Goal: Obtain resource: Download file/media

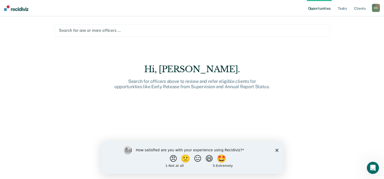
click at [277, 150] on icon "Close survey" at bounding box center [276, 149] width 3 height 3
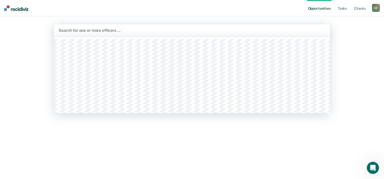
click at [111, 29] on div at bounding box center [192, 30] width 267 height 6
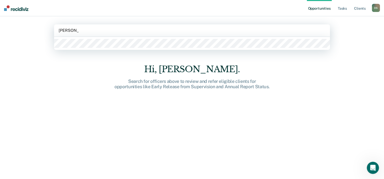
type input "[PERSON_NAME]"
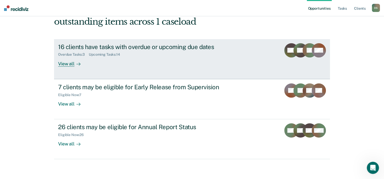
scroll to position [37, 0]
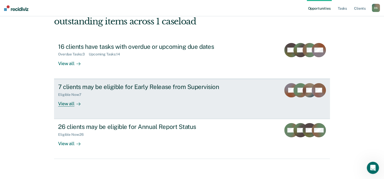
click at [65, 104] on div "View all" at bounding box center [72, 101] width 28 height 10
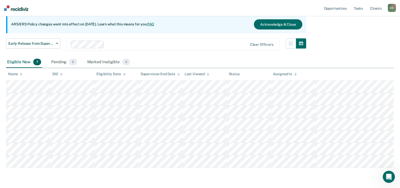
scroll to position [51, 0]
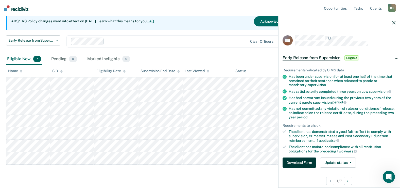
click at [303, 161] on button "Download Form" at bounding box center [298, 162] width 33 height 10
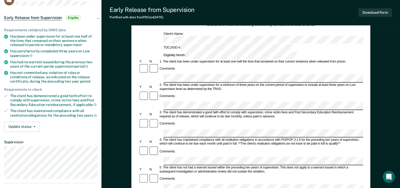
scroll to position [76, 0]
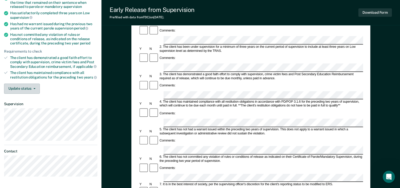
click at [35, 87] on button "Update status" at bounding box center [22, 88] width 36 height 10
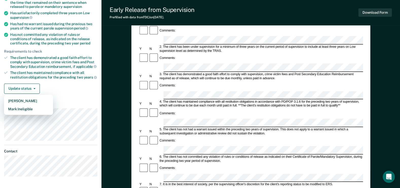
click at [64, 84] on div "Update status [PERSON_NAME] Mark Ineligible" at bounding box center [50, 88] width 93 height 10
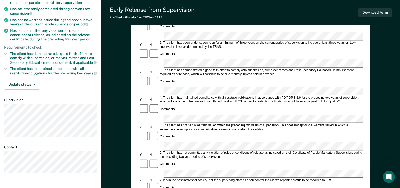
scroll to position [0, 0]
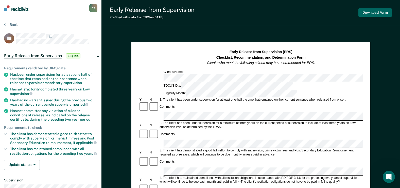
click at [381, 12] on button "Download Form" at bounding box center [374, 12] width 33 height 8
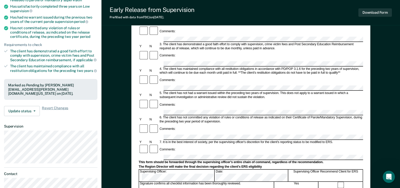
scroll to position [101, 0]
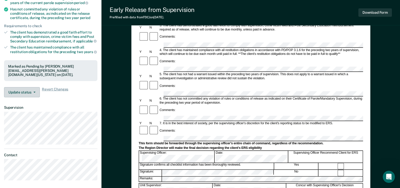
click at [32, 92] on span "button" at bounding box center [33, 92] width 4 height 1
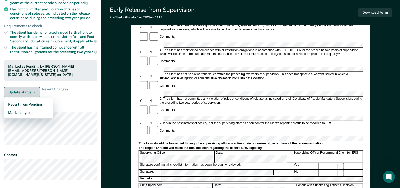
click at [32, 92] on span "button" at bounding box center [33, 92] width 4 height 1
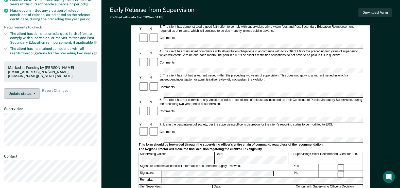
scroll to position [0, 0]
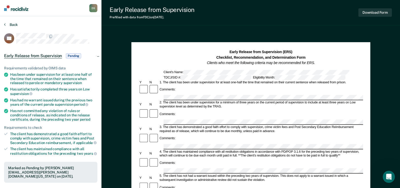
click at [11, 24] on button "Back" at bounding box center [11, 24] width 14 height 5
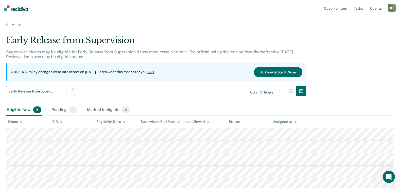
scroll to position [51, 0]
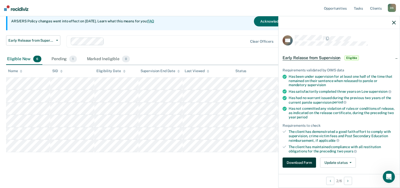
click at [299, 163] on button "Download Form" at bounding box center [298, 162] width 33 height 10
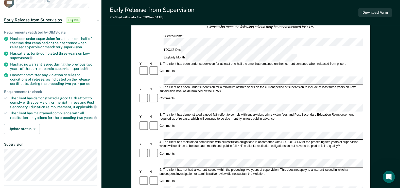
scroll to position [25, 0]
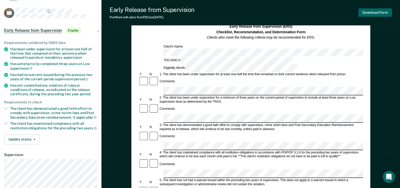
click at [382, 12] on button "Download Form" at bounding box center [374, 12] width 33 height 8
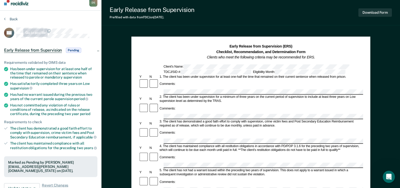
scroll to position [0, 0]
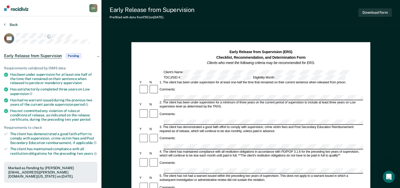
click at [14, 24] on button "Back" at bounding box center [11, 24] width 14 height 5
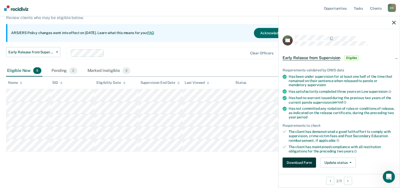
click at [306, 161] on button "Download Form" at bounding box center [298, 162] width 33 height 10
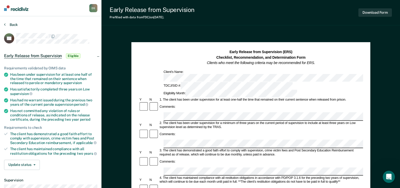
click at [14, 25] on button "Back" at bounding box center [11, 24] width 14 height 5
